Goal: Information Seeking & Learning: Check status

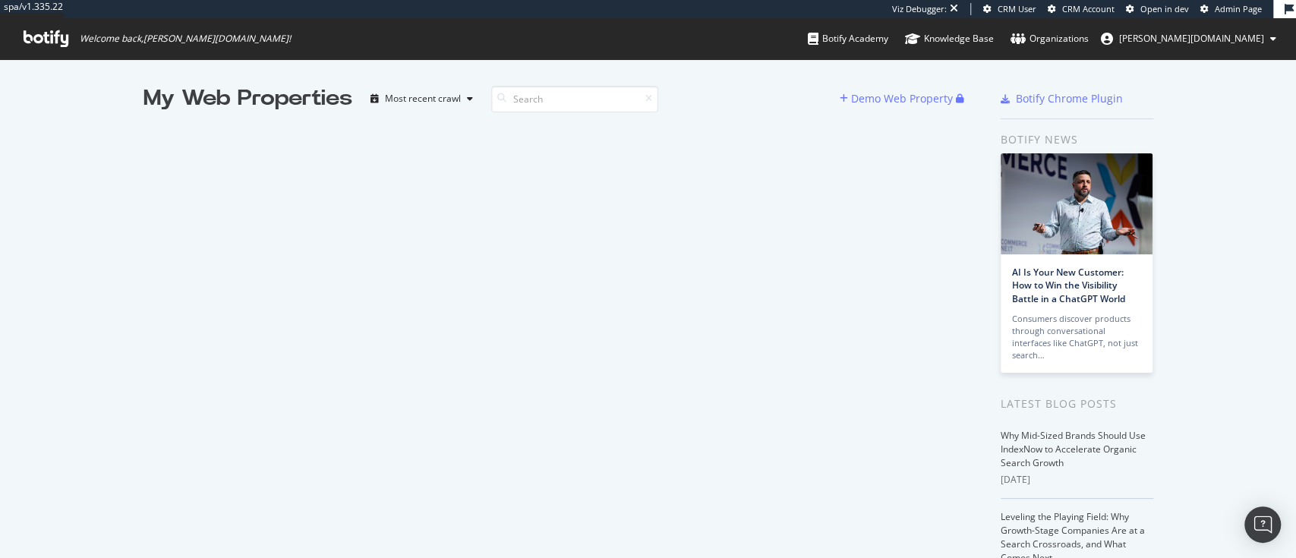
scroll to position [542, 1264]
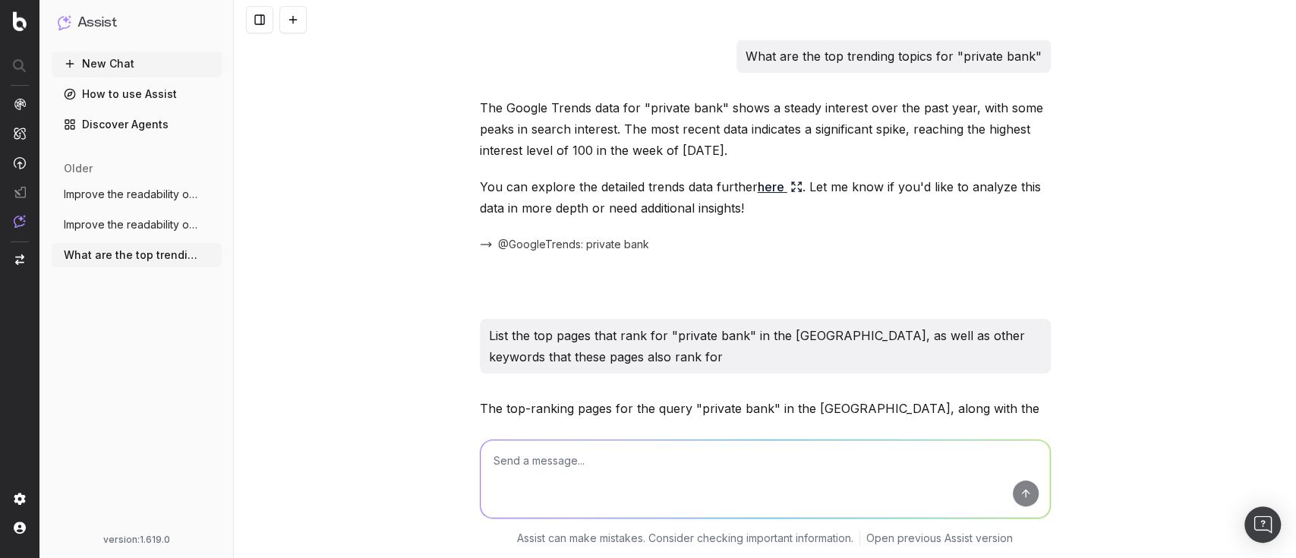
scroll to position [6577, 0]
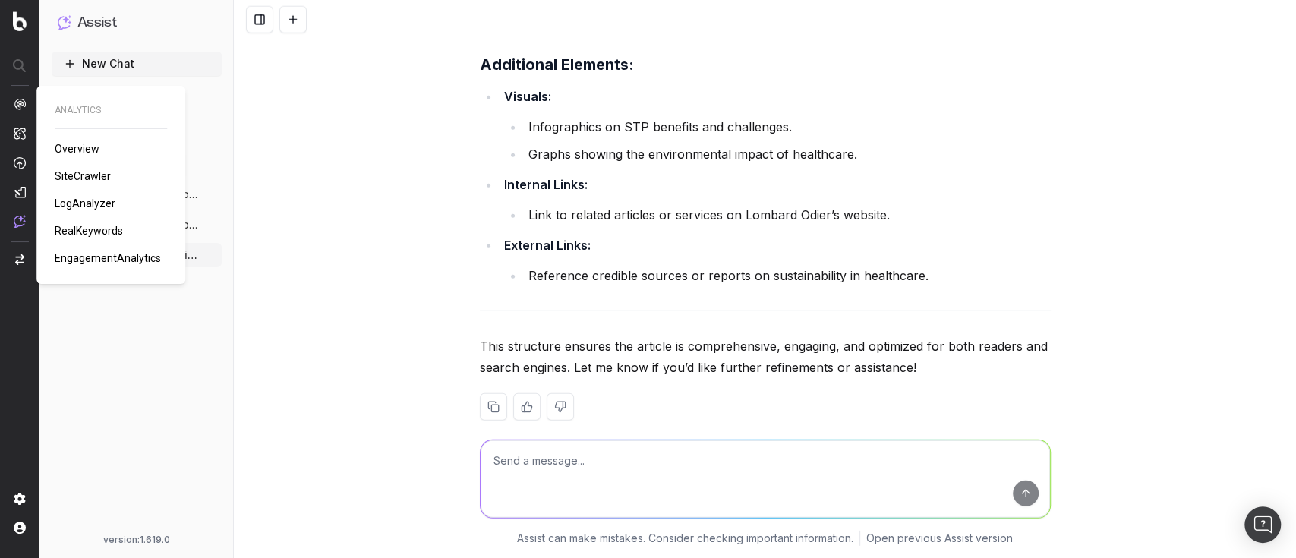
click at [69, 150] on span "Overview" at bounding box center [77, 149] width 45 height 12
